Goal: Find specific page/section: Find specific page/section

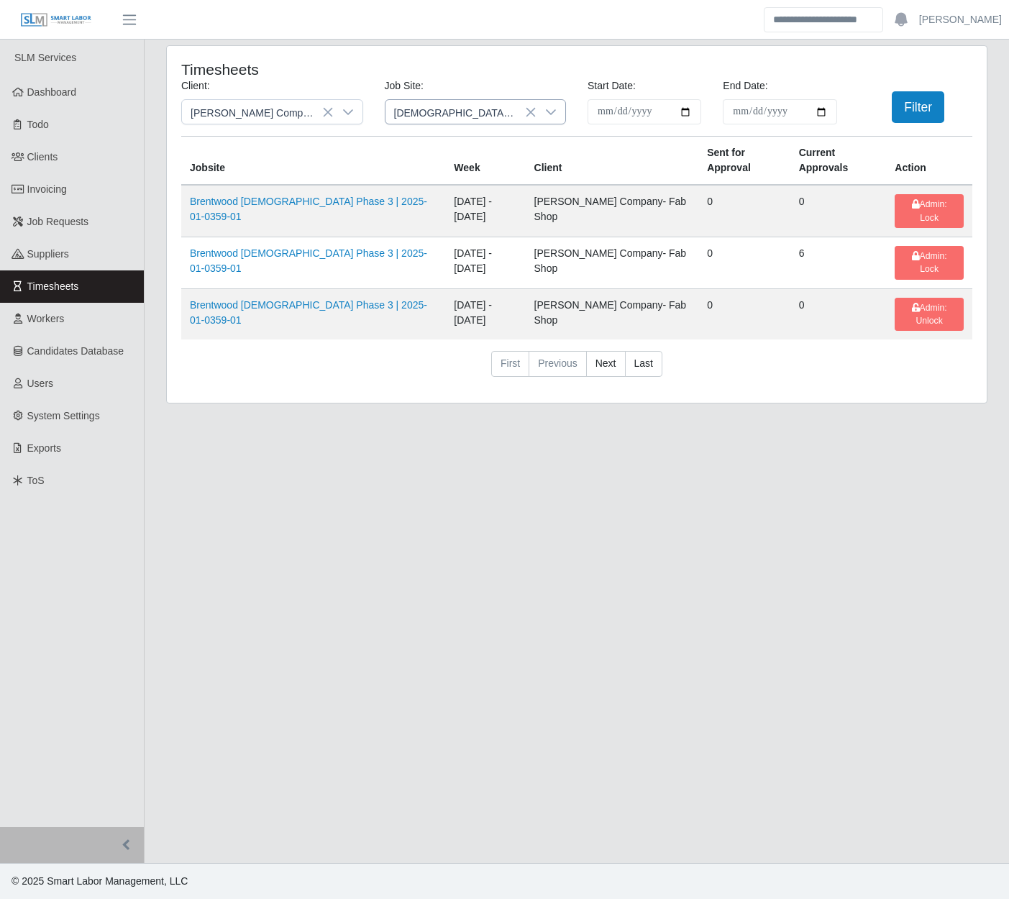
click at [532, 112] on icon at bounding box center [531, 112] width 12 height 12
click at [88, 157] on link "Clients" at bounding box center [72, 157] width 144 height 32
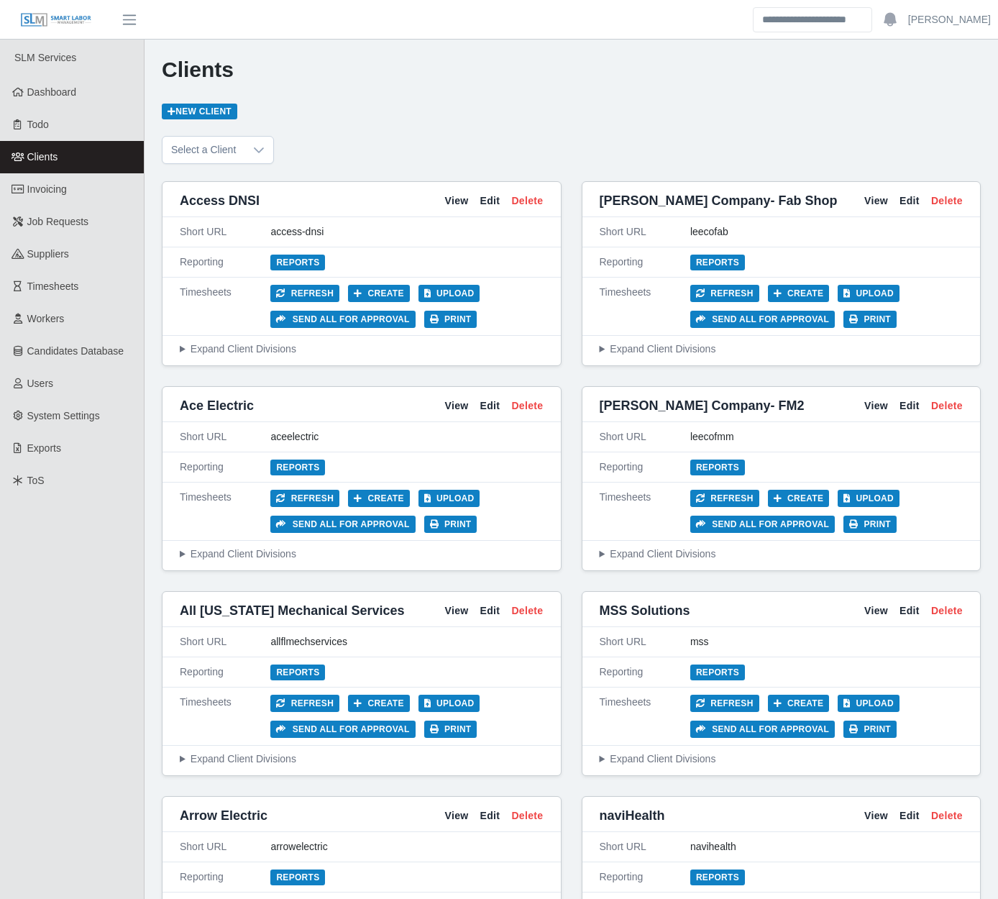
click at [59, 188] on span "Invoicing" at bounding box center [47, 189] width 40 height 12
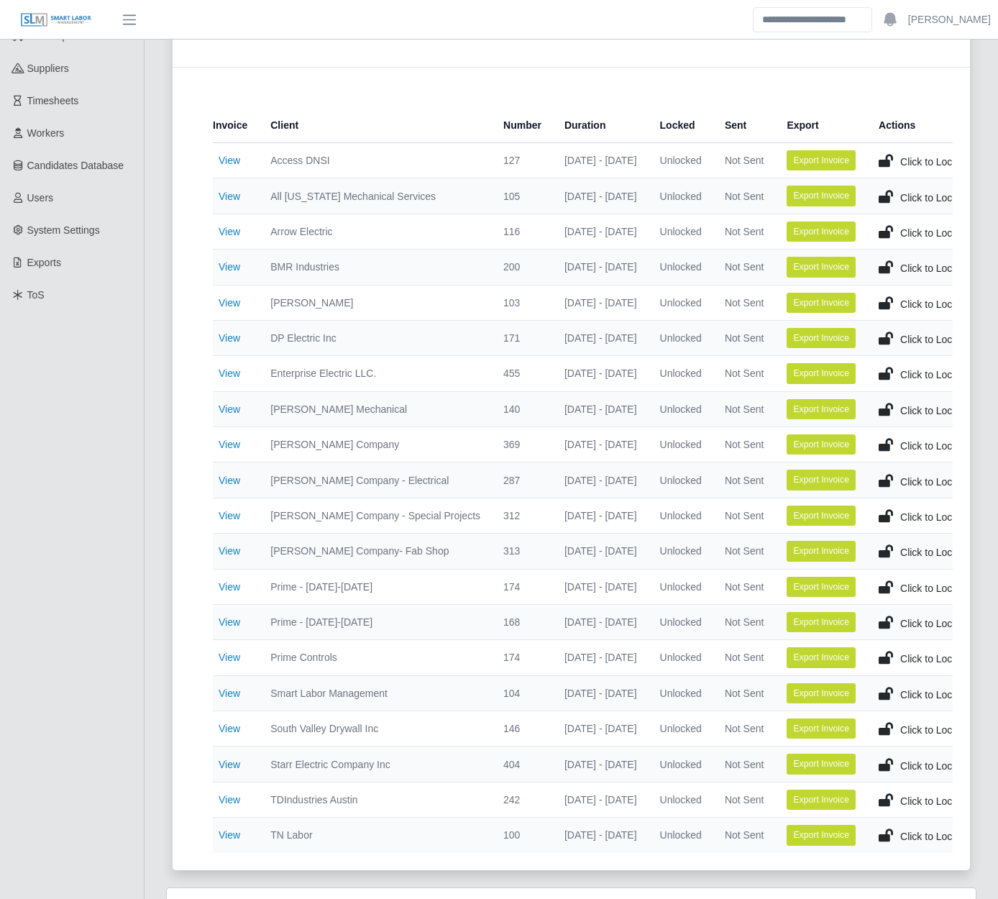
scroll to position [185, 0]
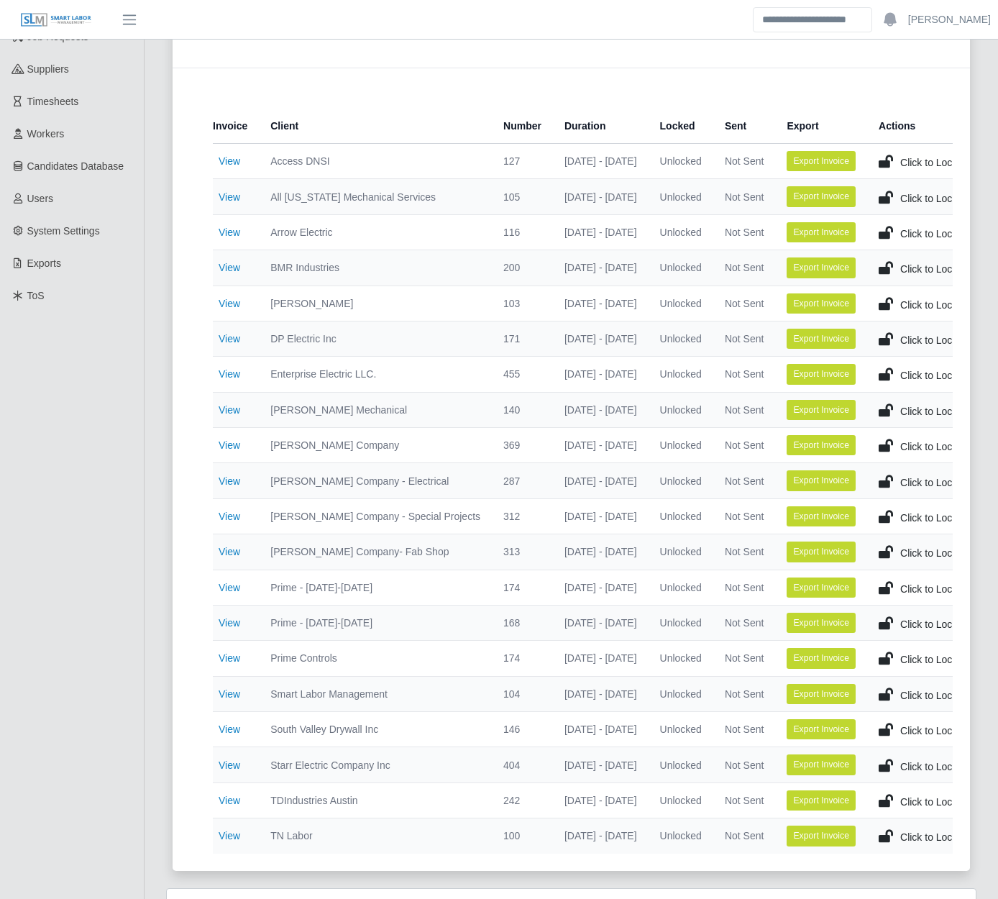
click at [155, 641] on div "Current Invoices Total Invoices with time 20 Total Invoices Exported 4 Total Ma…" at bounding box center [572, 699] width 854 height 1679
